Goal: Task Accomplishment & Management: Understand process/instructions

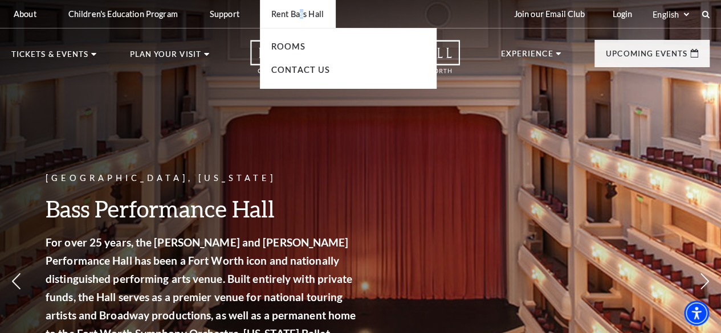
click at [300, 11] on p "Rent Bass Hall" at bounding box center [297, 14] width 52 height 10
click at [281, 47] on link "Rooms" at bounding box center [288, 47] width 34 height 10
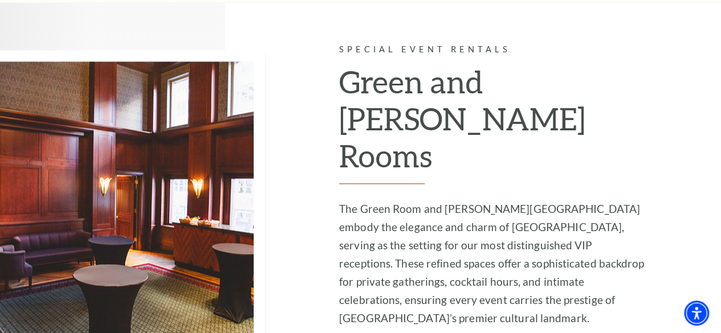
scroll to position [2758, 0]
